Goal: Transaction & Acquisition: Purchase product/service

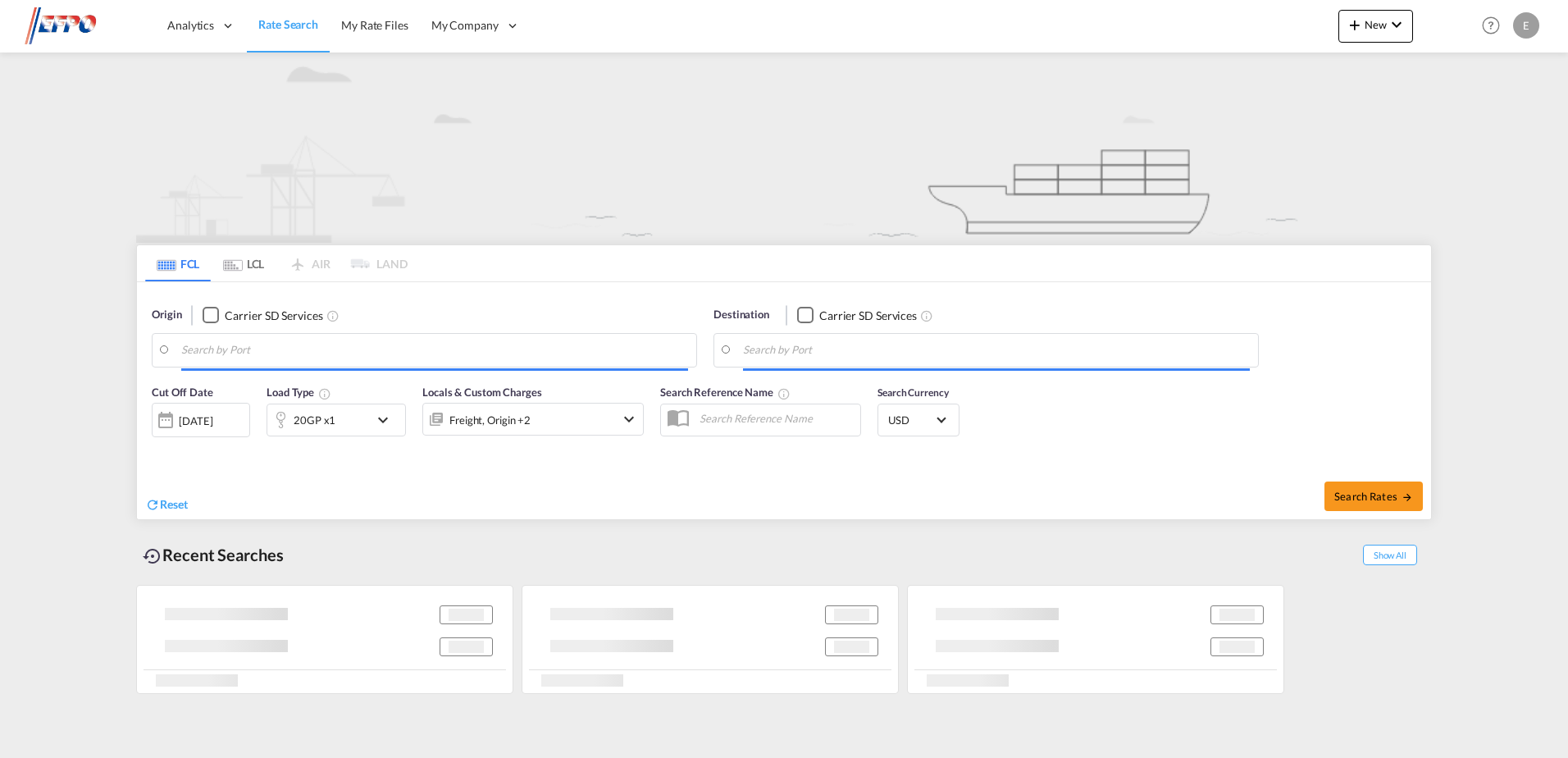
type input "[GEOGRAPHIC_DATA], [GEOGRAPHIC_DATA]"
type input "Felixstowe, GBFXT"
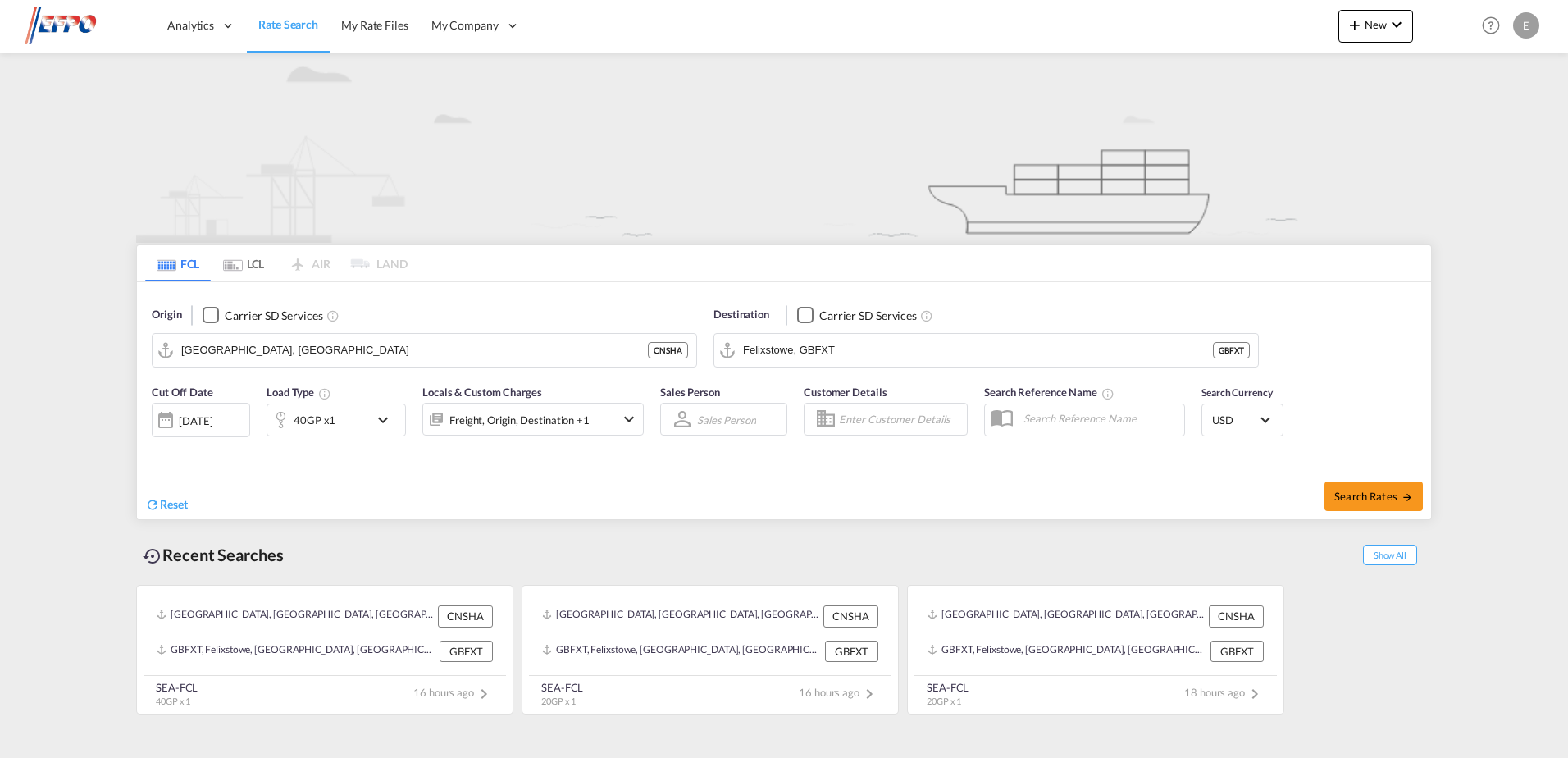
click at [212, 428] on div "[DATE]" at bounding box center [195, 420] width 34 height 14
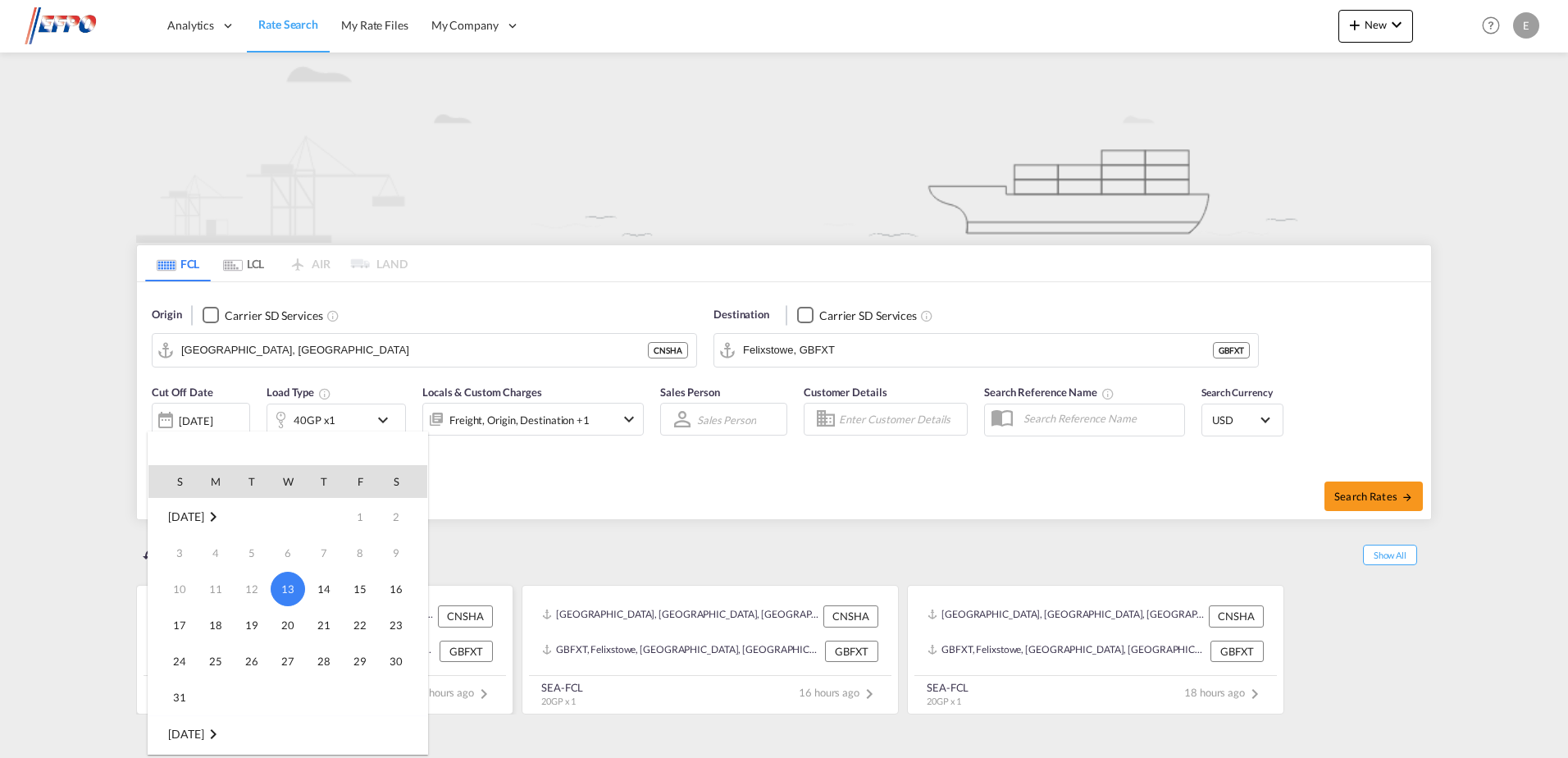
click at [392, 594] on span "16" at bounding box center [396, 589] width 33 height 33
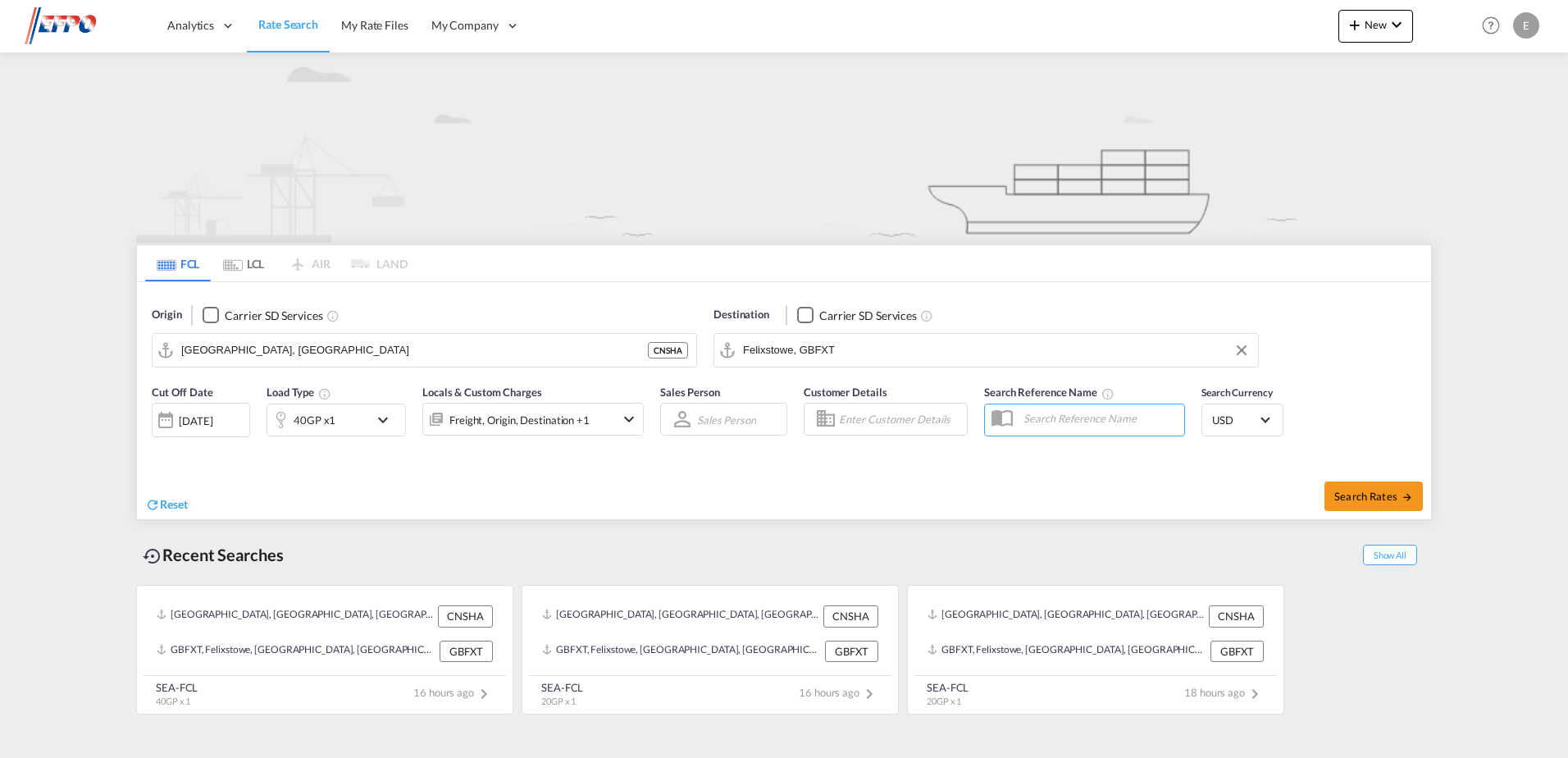
click at [861, 353] on input "Felixstowe, GBFXT" at bounding box center [996, 350] width 507 height 25
click at [1354, 490] on span "Search Rates" at bounding box center [1374, 496] width 79 height 13
type input "CNSHA to GBFXT / [DATE]"
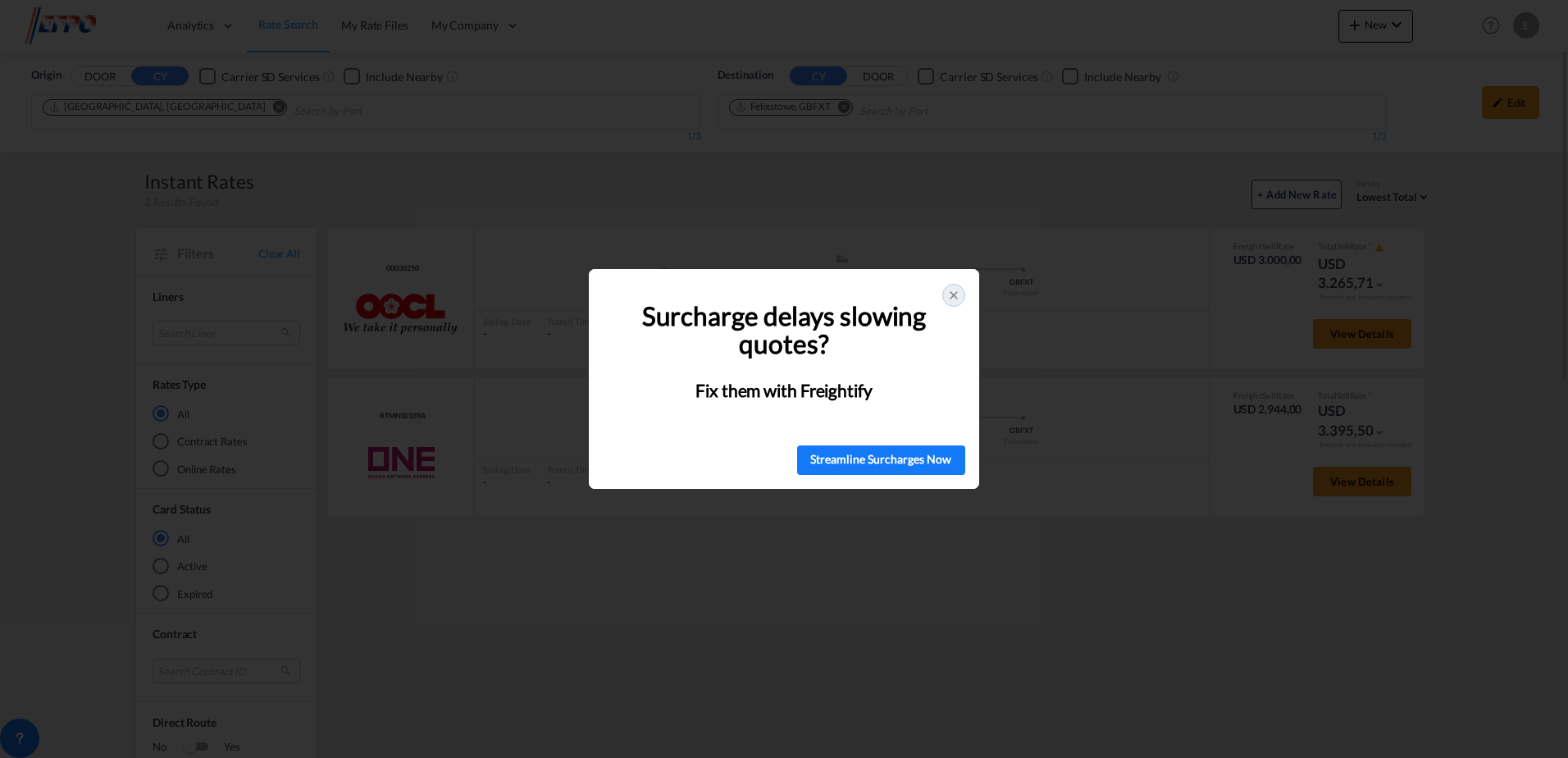
click at [951, 294] on icon at bounding box center [954, 295] width 13 height 13
